Goal: Entertainment & Leisure: Consume media (video, audio)

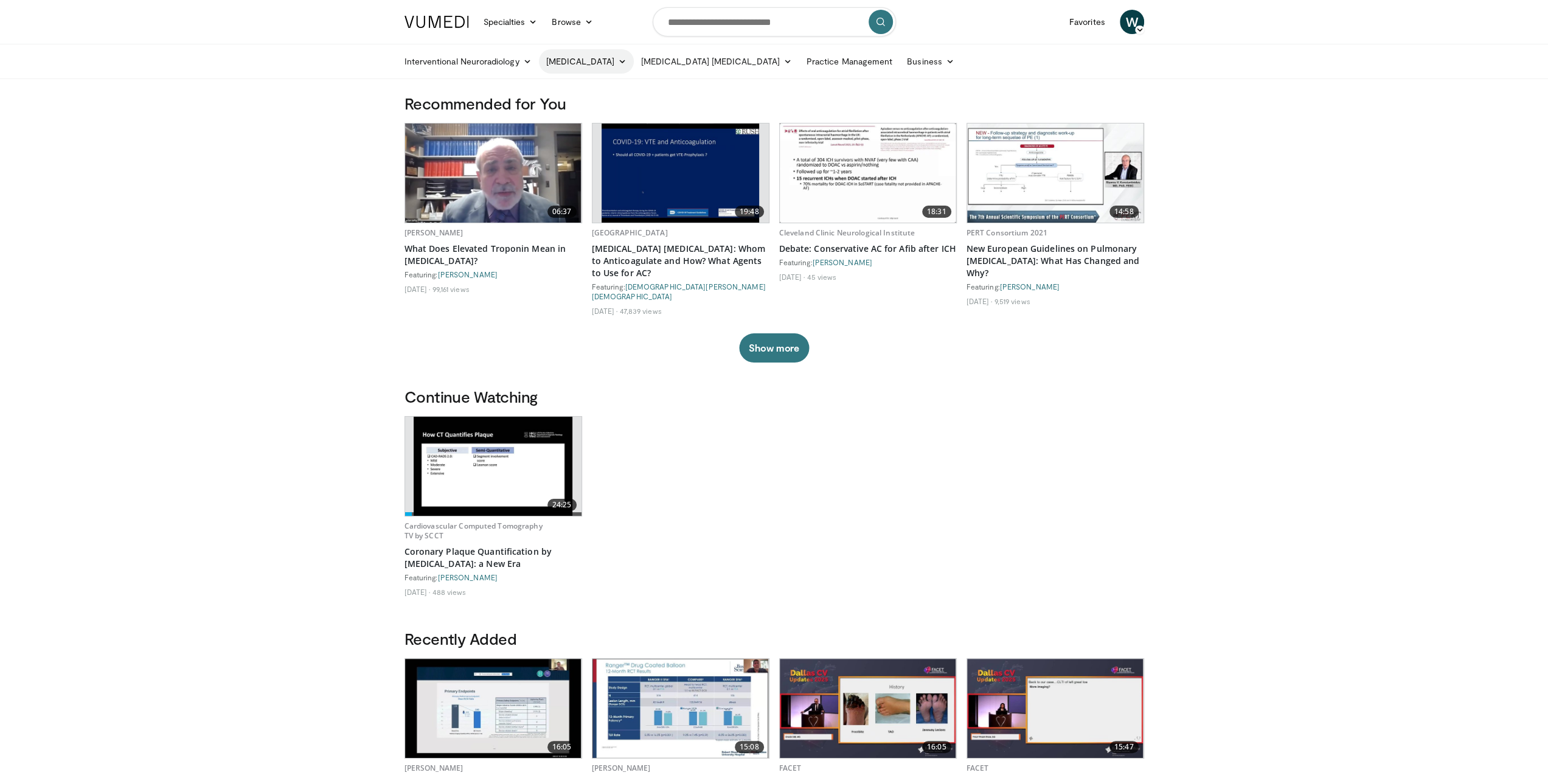
click at [583, 66] on link "[MEDICAL_DATA]" at bounding box center [586, 61] width 95 height 24
click at [590, 61] on link "[MEDICAL_DATA]" at bounding box center [586, 61] width 95 height 24
click at [591, 60] on link "[MEDICAL_DATA]" at bounding box center [586, 61] width 95 height 24
click at [503, 19] on link "Specialties" at bounding box center [510, 22] width 69 height 24
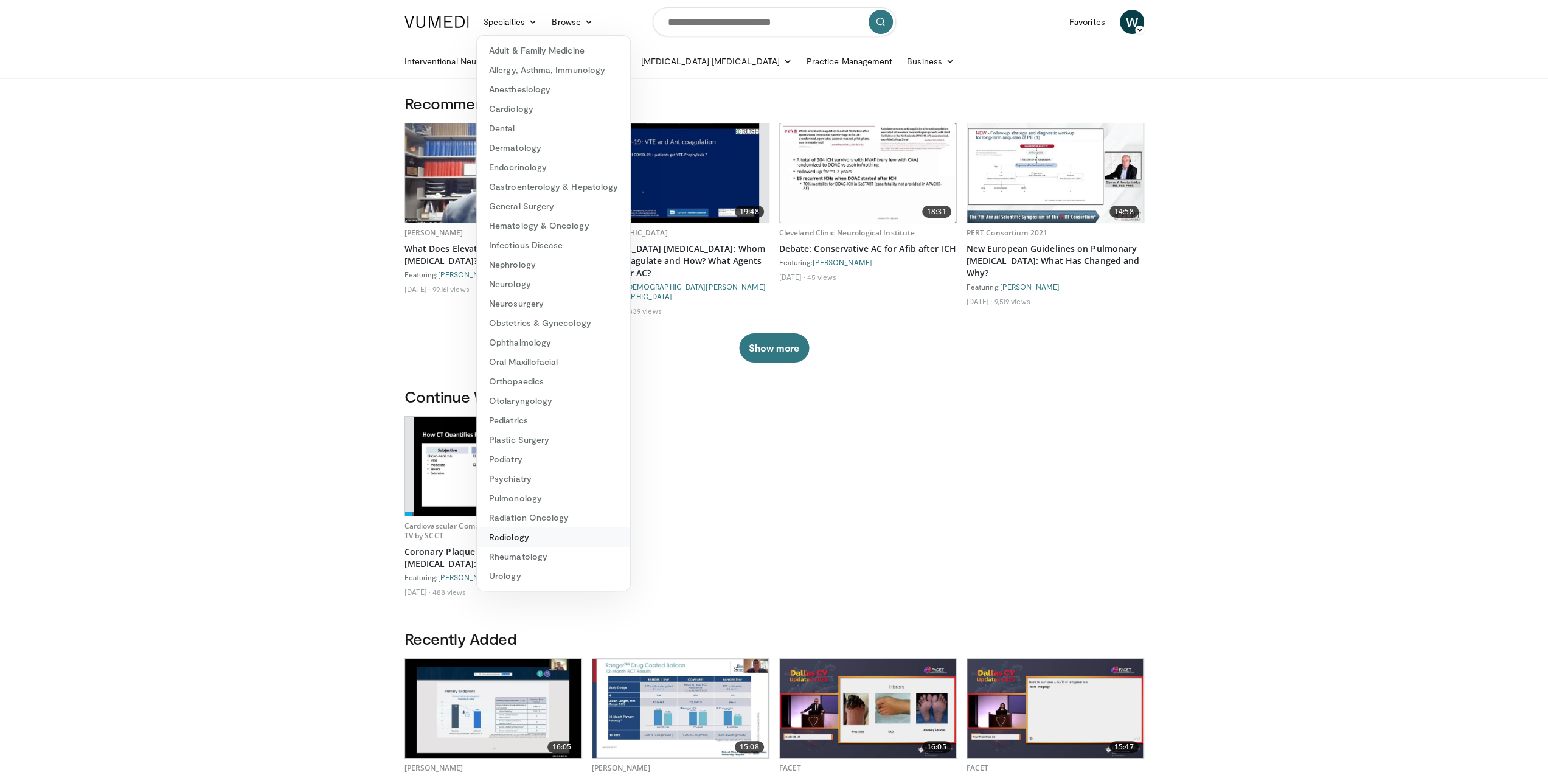
click at [515, 538] on link "Radiology" at bounding box center [553, 536] width 153 height 19
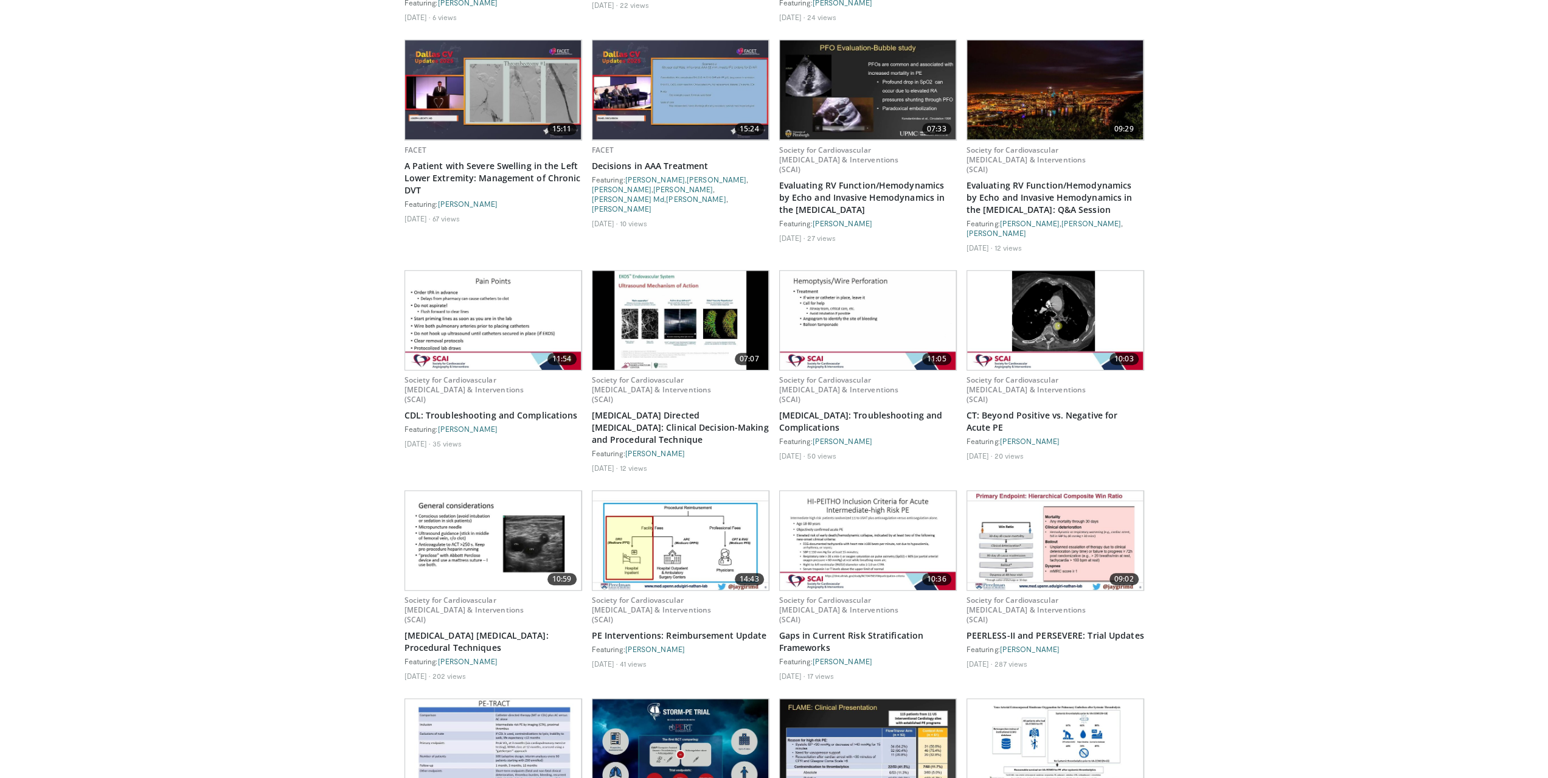
scroll to position [852, 0]
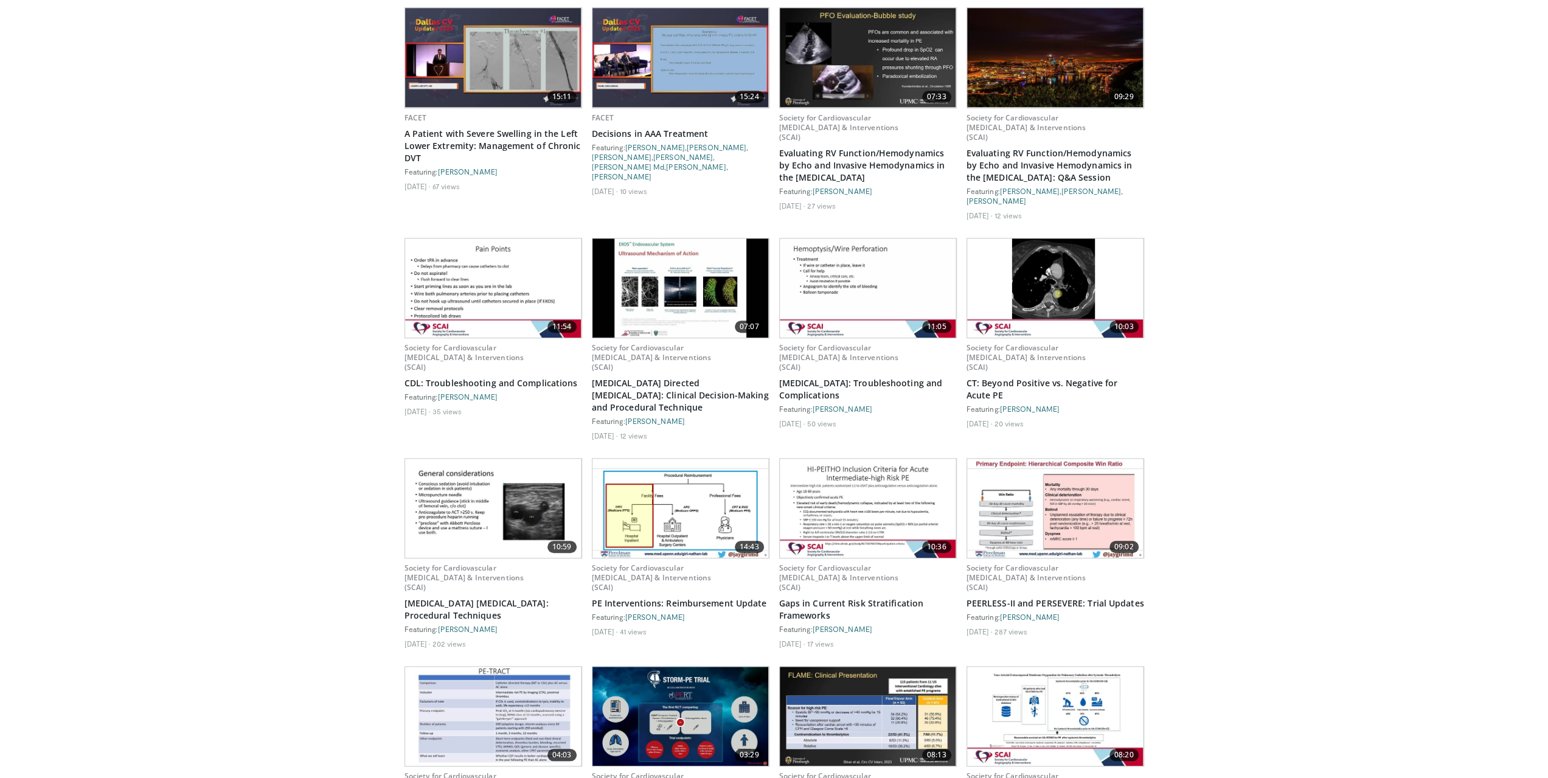
click at [472, 467] on img at bounding box center [493, 508] width 176 height 99
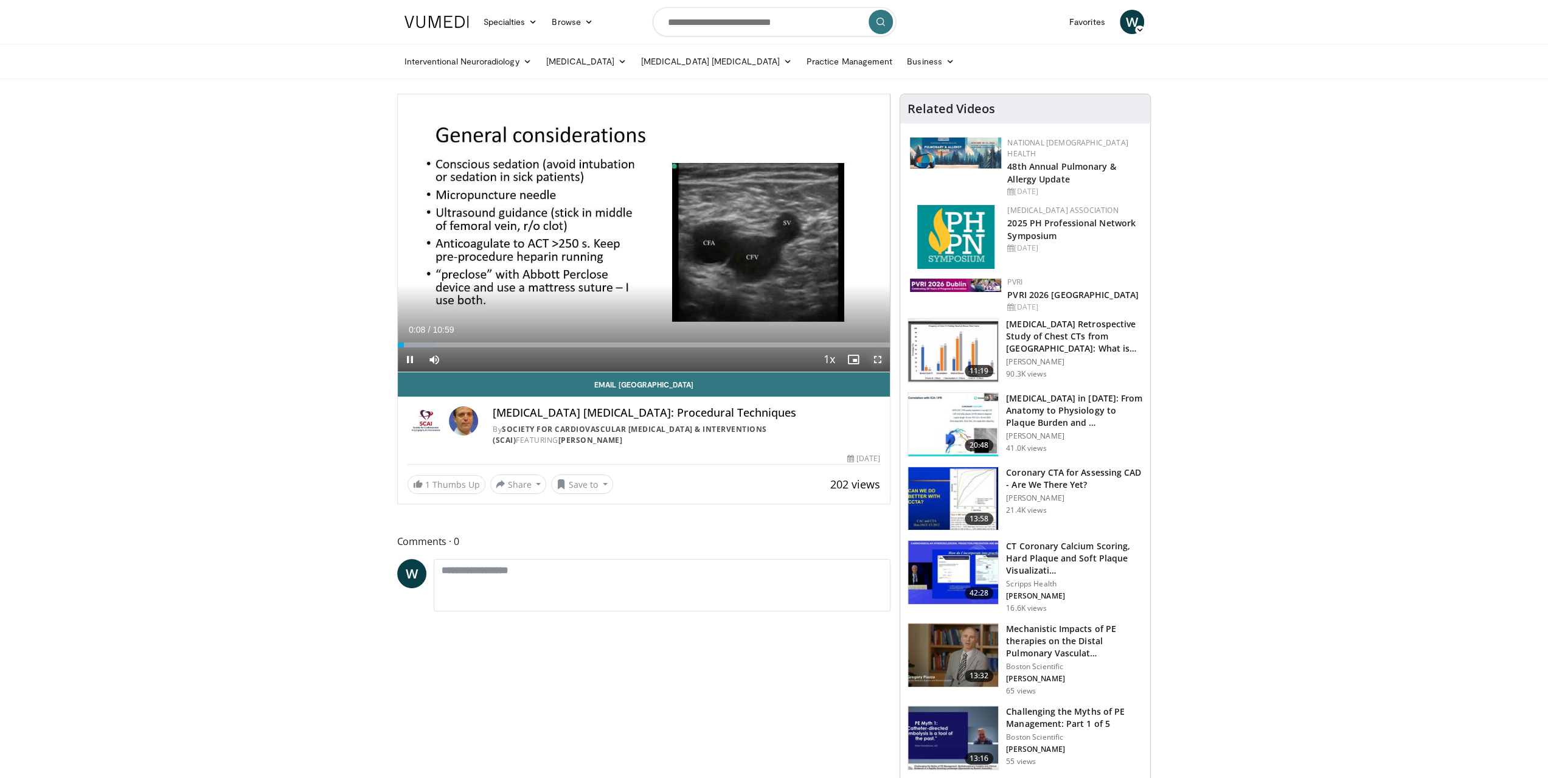
click at [882, 358] on span "Video Player" at bounding box center [878, 359] width 24 height 24
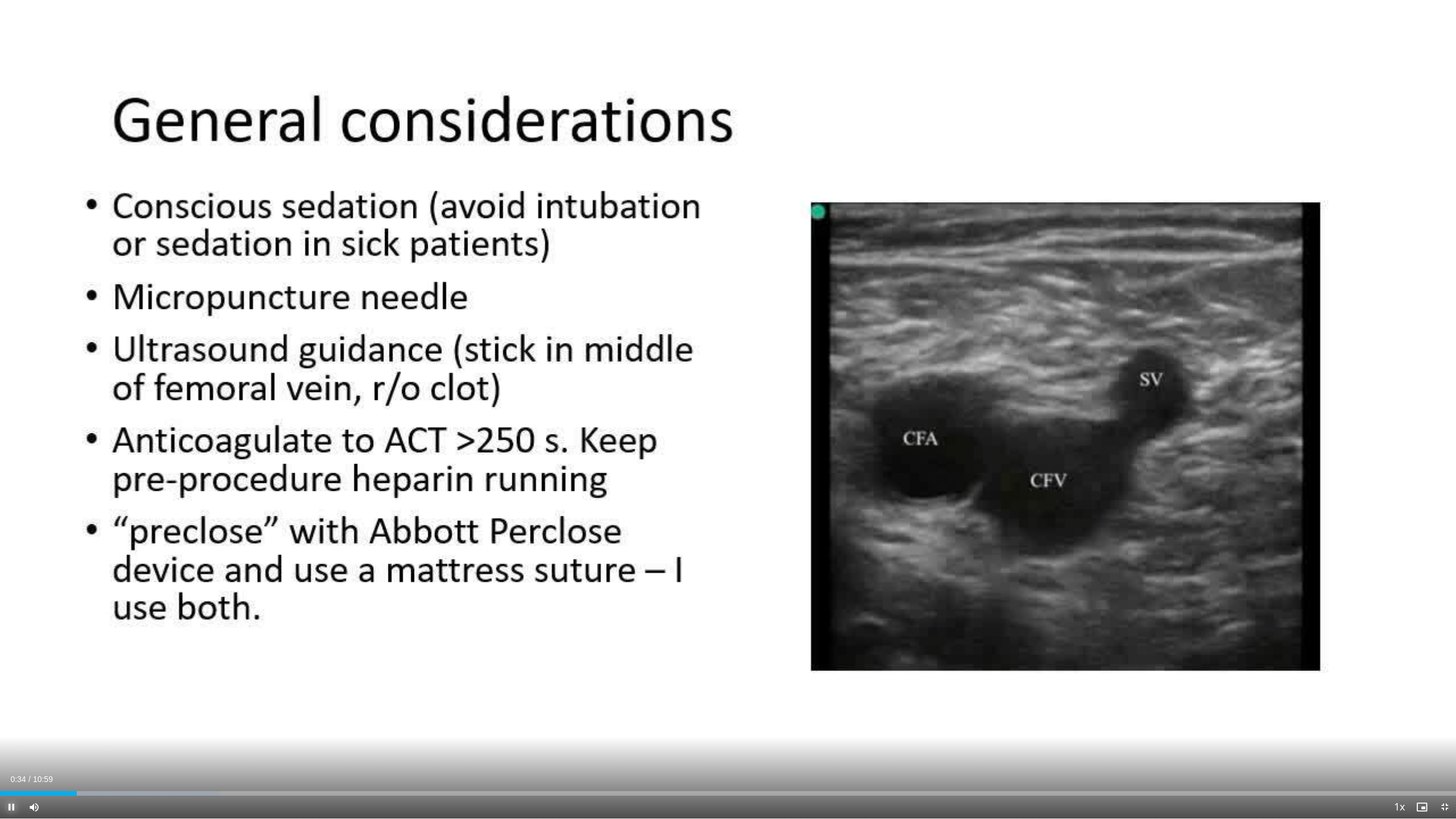
click at [12, 726] on span "Video Player" at bounding box center [11, 807] width 22 height 22
